Goal: Check status: Check status

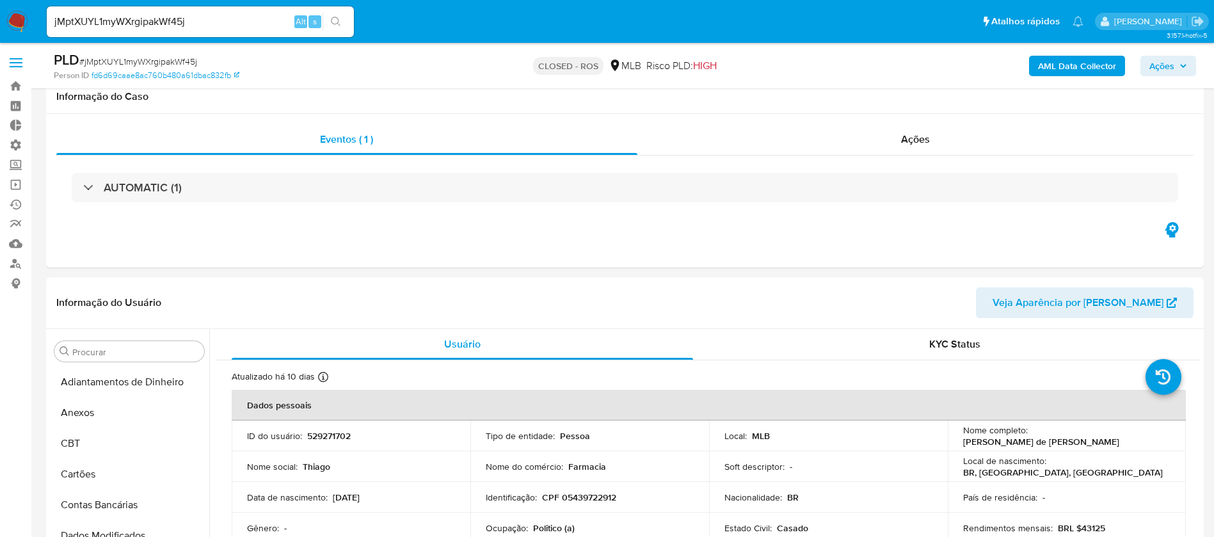
select select "10"
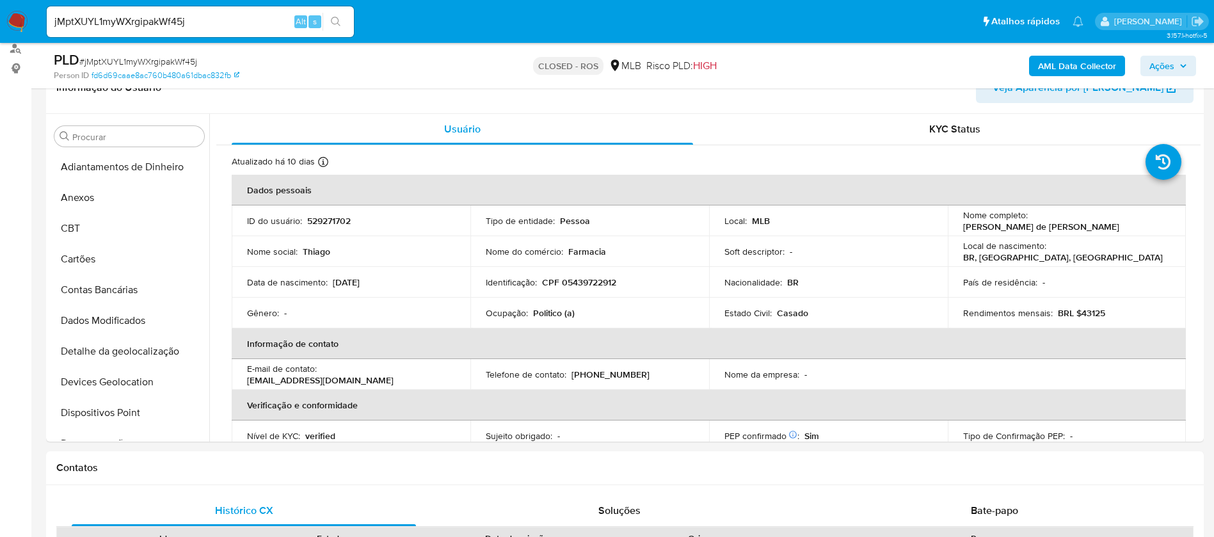
scroll to position [571, 0]
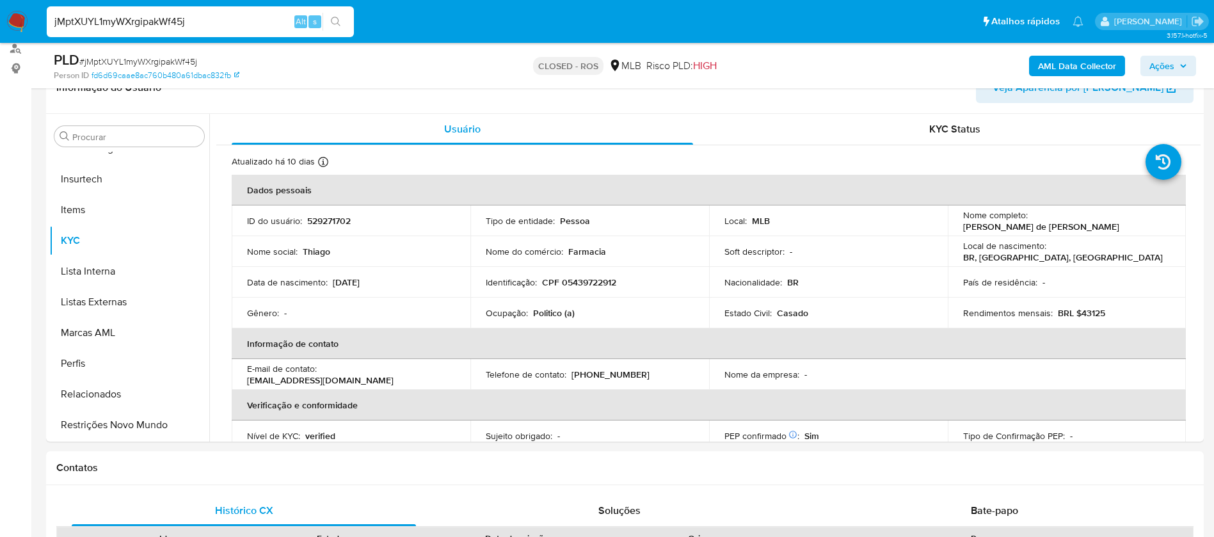
drag, startPoint x: 199, startPoint y: 24, endPoint x: 22, endPoint y: 11, distance: 177.7
click at [22, 11] on nav "Pausado Ver notificaciones jMptXUYL1myWXrgipakWf45j Alt s Atalhos rápidos Presi…" at bounding box center [607, 21] width 1214 height 43
paste input "157390834"
type input "157390834"
click at [336, 29] on button "search-icon" at bounding box center [336, 22] width 26 height 18
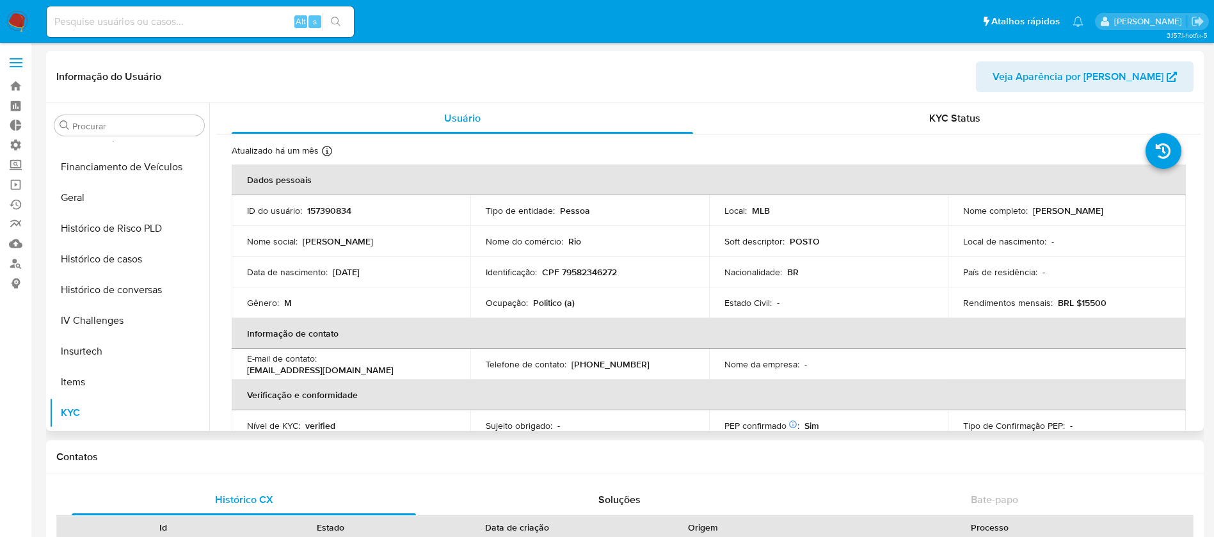
scroll to position [379, 0]
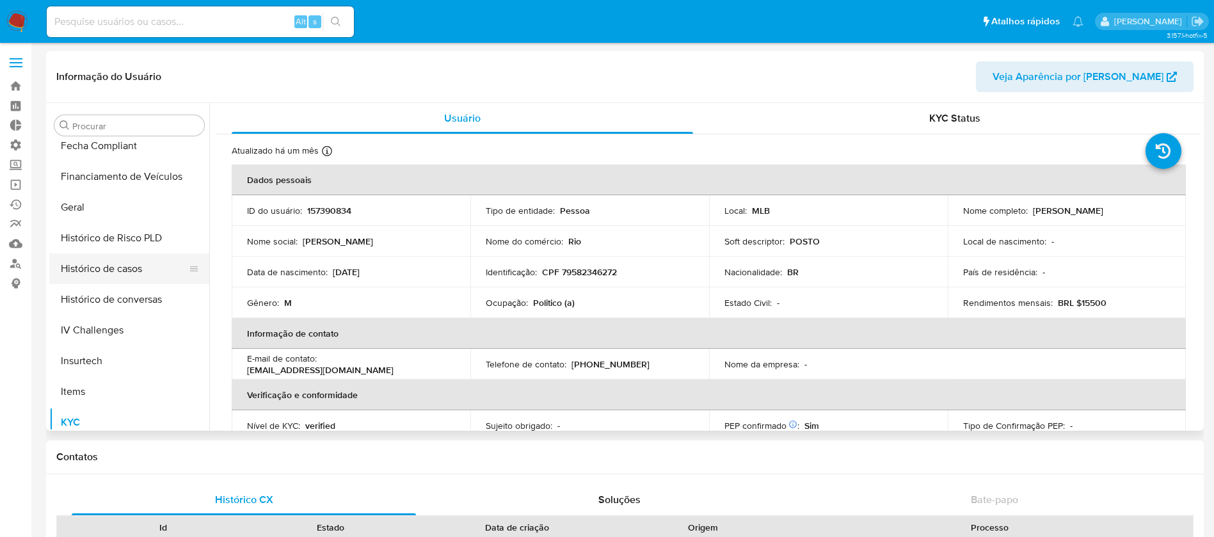
click at [140, 270] on button "Histórico de casos" at bounding box center [124, 268] width 150 height 31
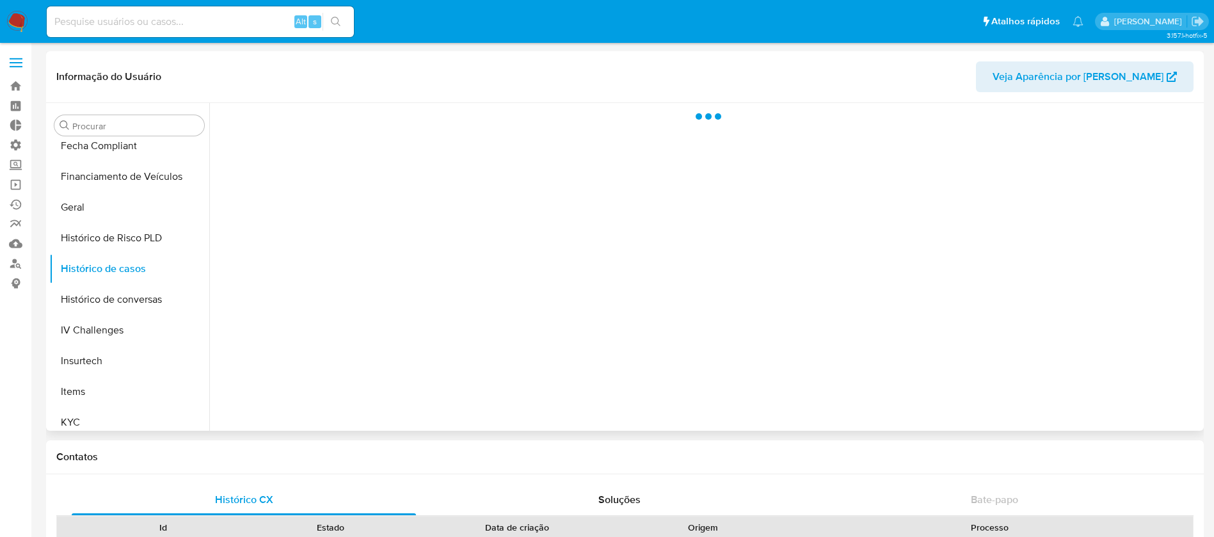
select select "10"
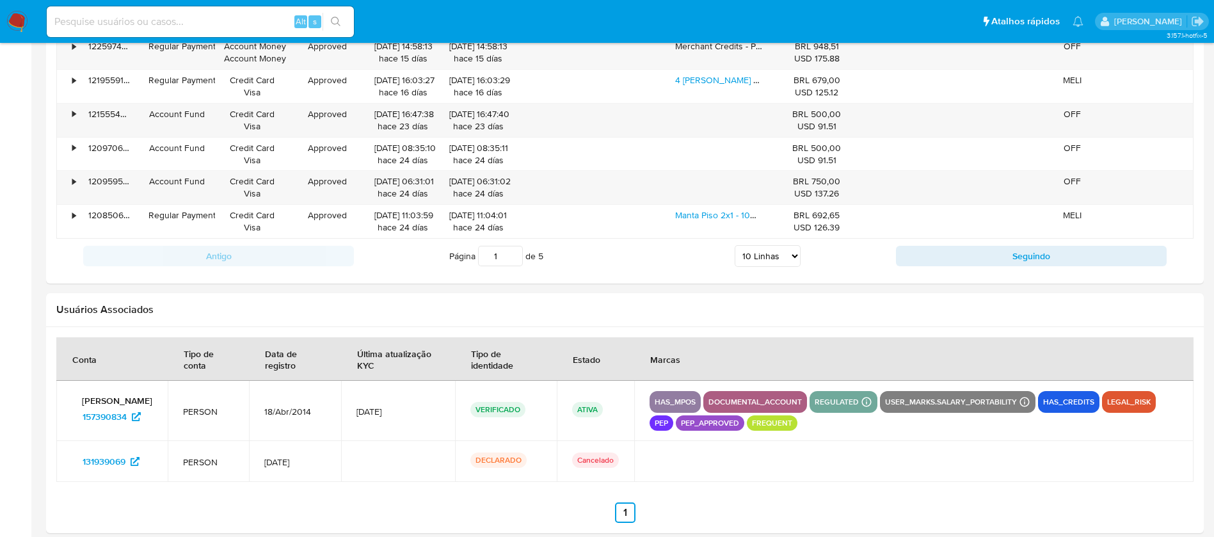
scroll to position [1470, 0]
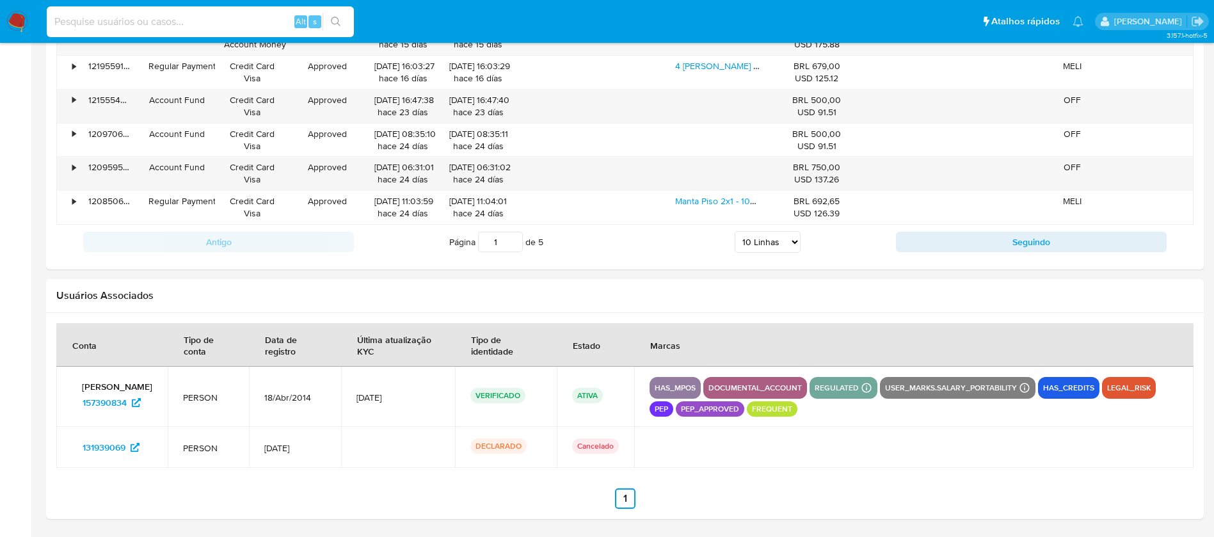
click at [151, 28] on input at bounding box center [200, 21] width 307 height 17
paste input "157390834"
type input "157390834"
click at [339, 20] on icon "search-icon" at bounding box center [336, 22] width 10 height 10
click at [339, 24] on icon "search-icon" at bounding box center [336, 22] width 10 height 10
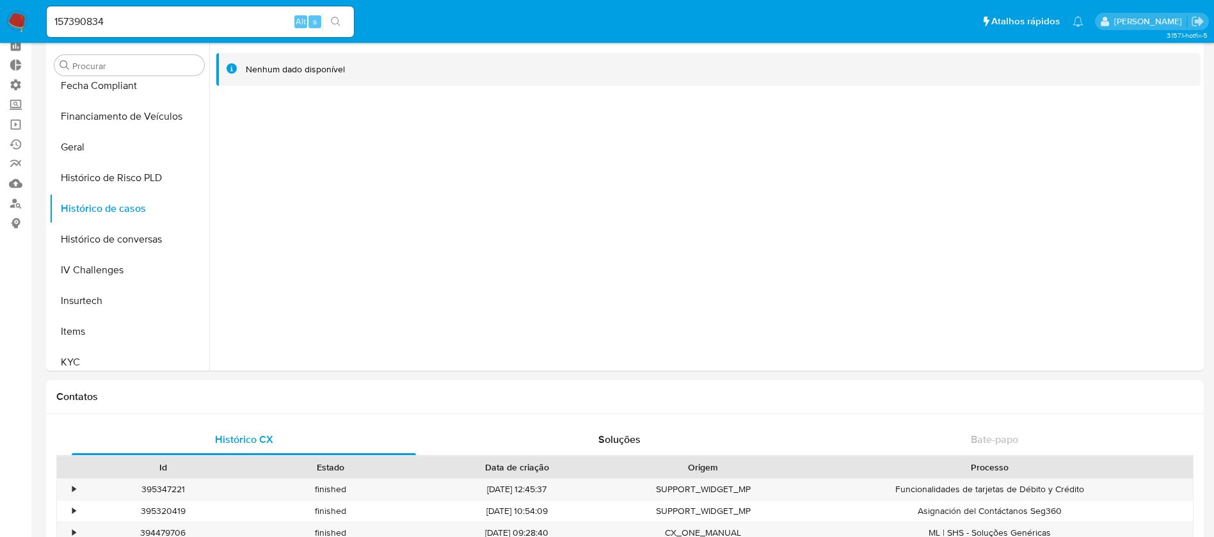
scroll to position [0, 0]
